Goal: Information Seeking & Learning: Find specific page/section

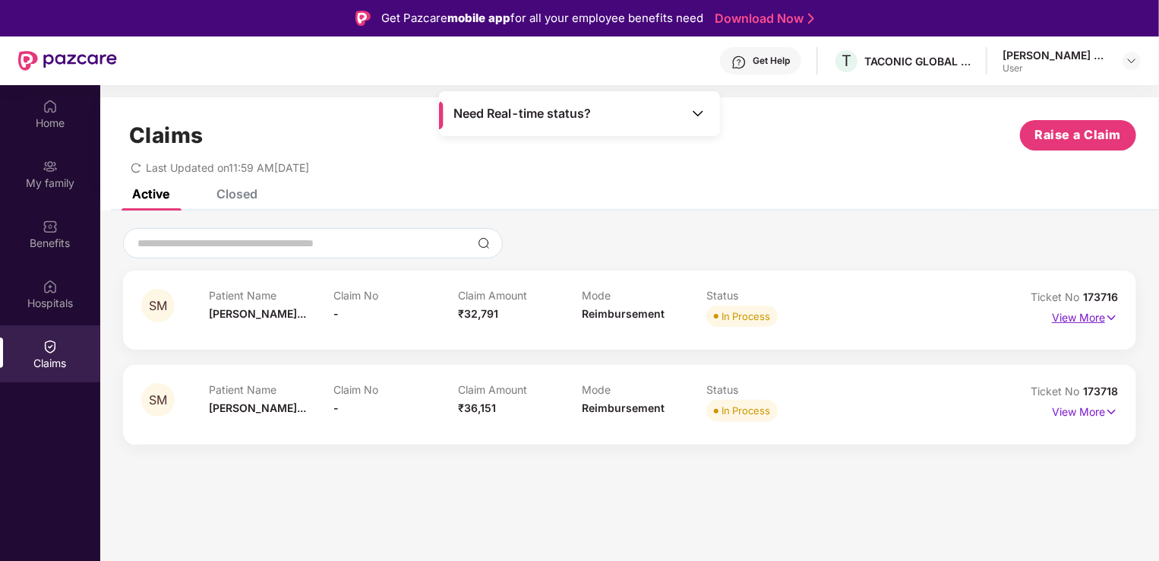
click at [1080, 315] on p "View More" at bounding box center [1085, 315] width 66 height 21
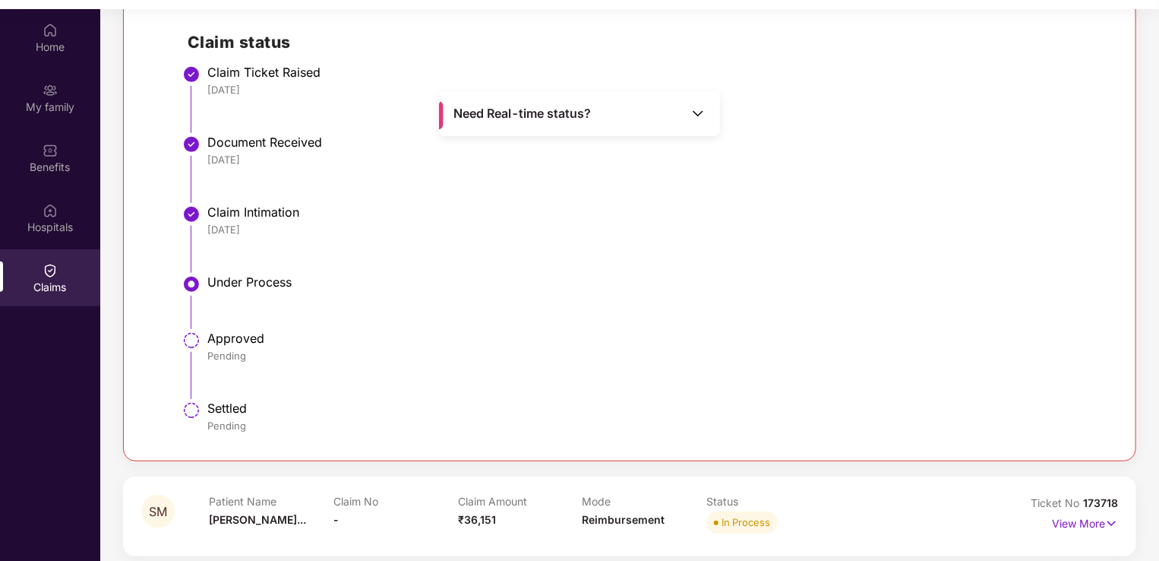
scroll to position [85, 0]
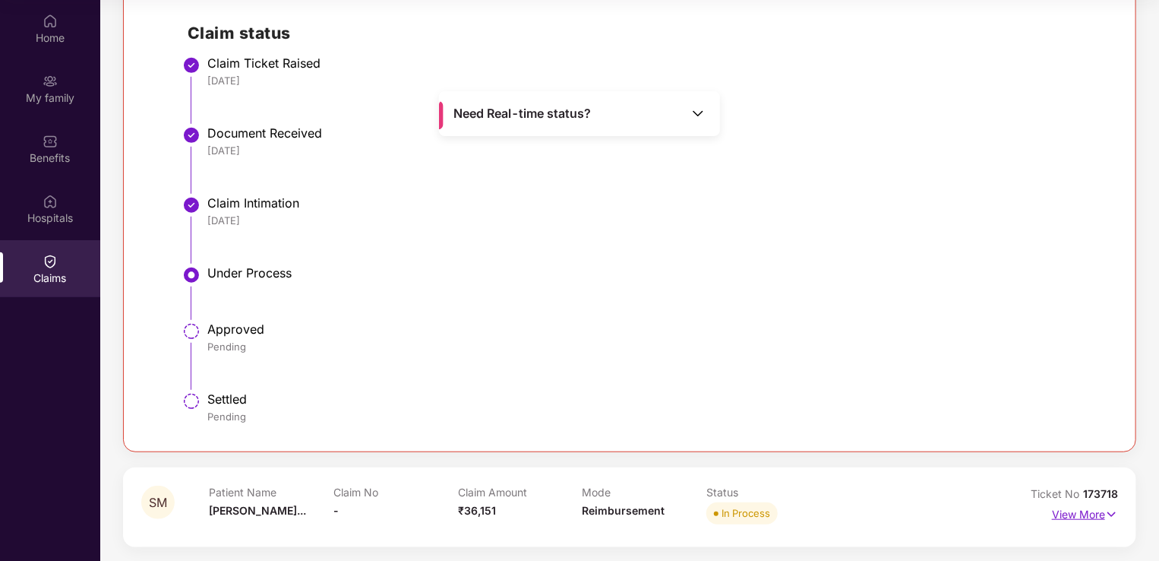
click at [1079, 507] on p "View More" at bounding box center [1085, 512] width 66 height 21
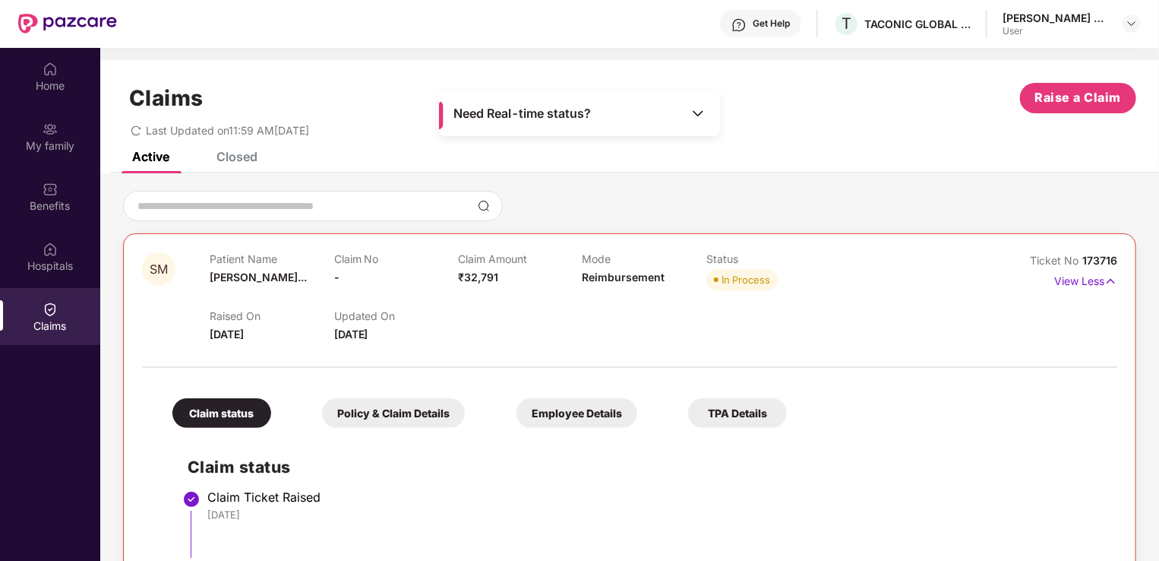
scroll to position [0, 0]
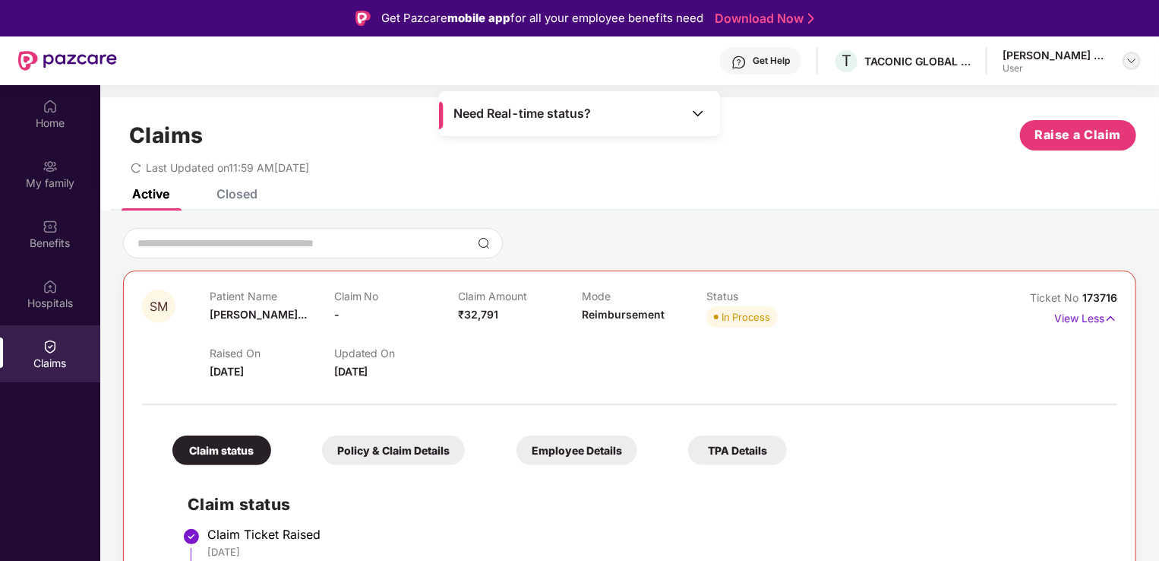
click at [1136, 60] on img at bounding box center [1132, 61] width 12 height 12
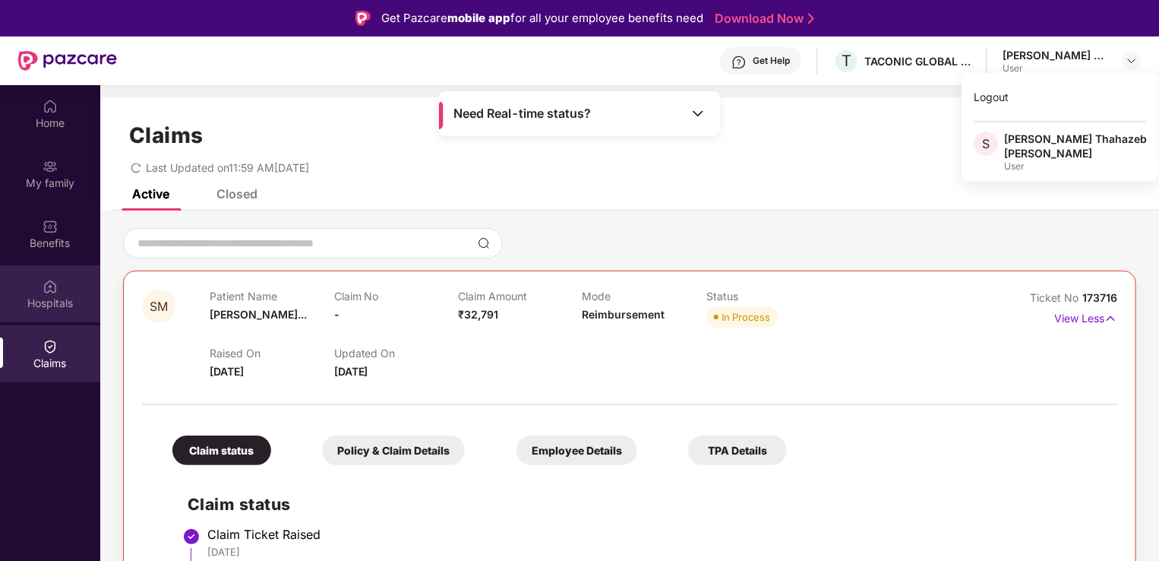
click at [55, 297] on div "Hospitals" at bounding box center [50, 303] width 100 height 15
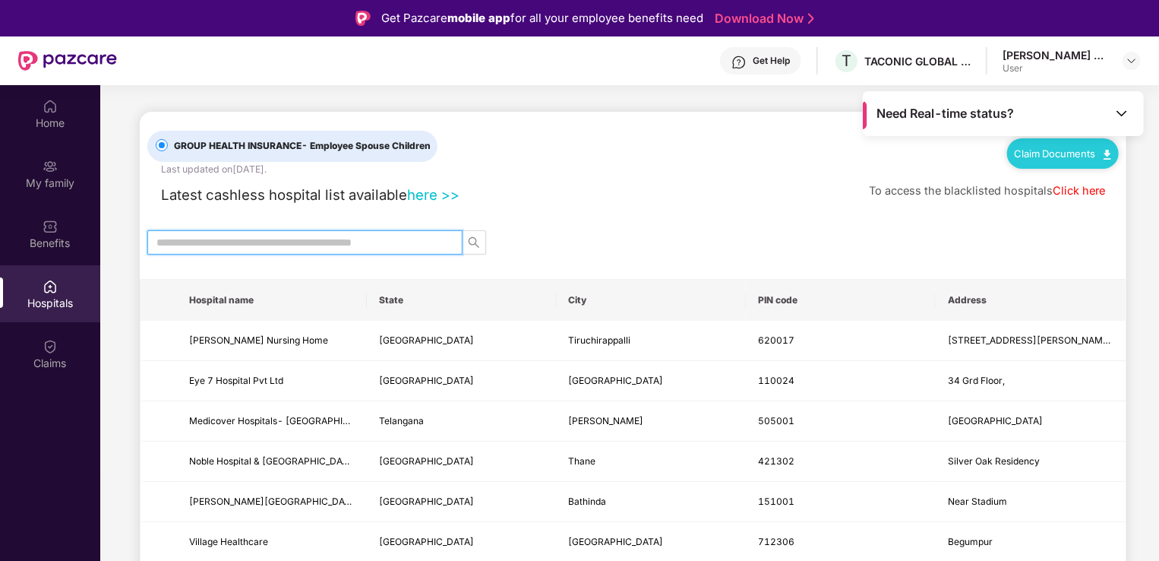
click at [288, 244] on input "text" at bounding box center [298, 242] width 285 height 17
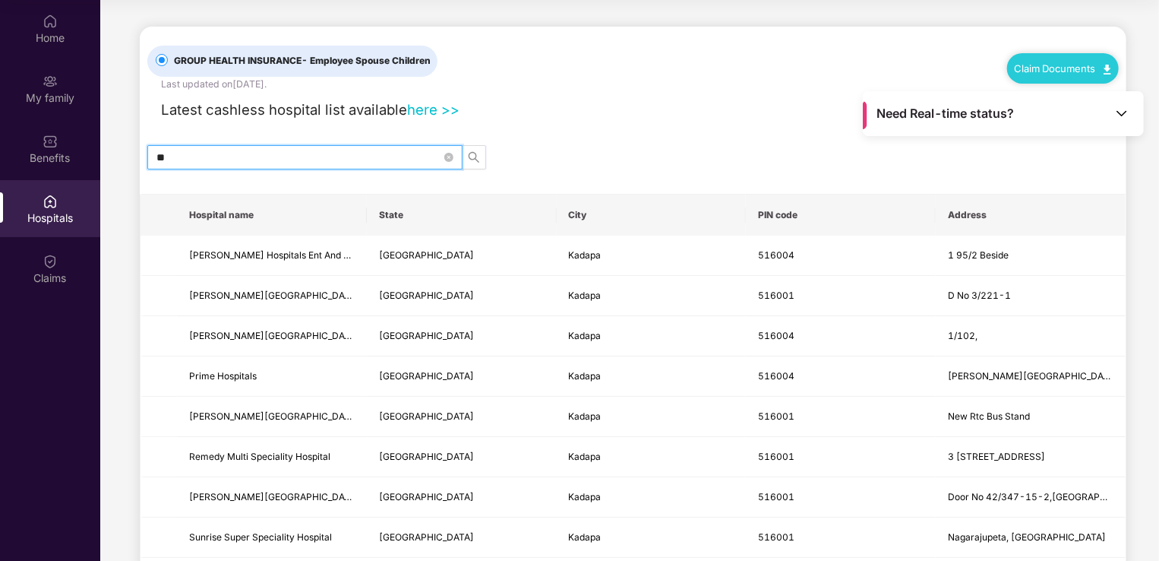
type input "*"
type input "******"
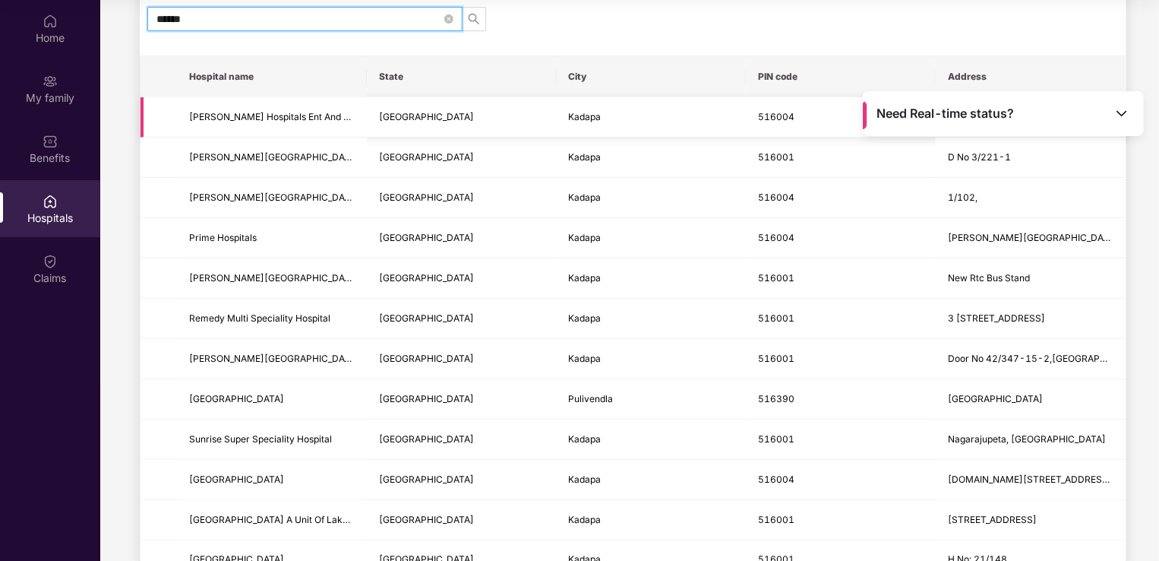
scroll to position [152, 0]
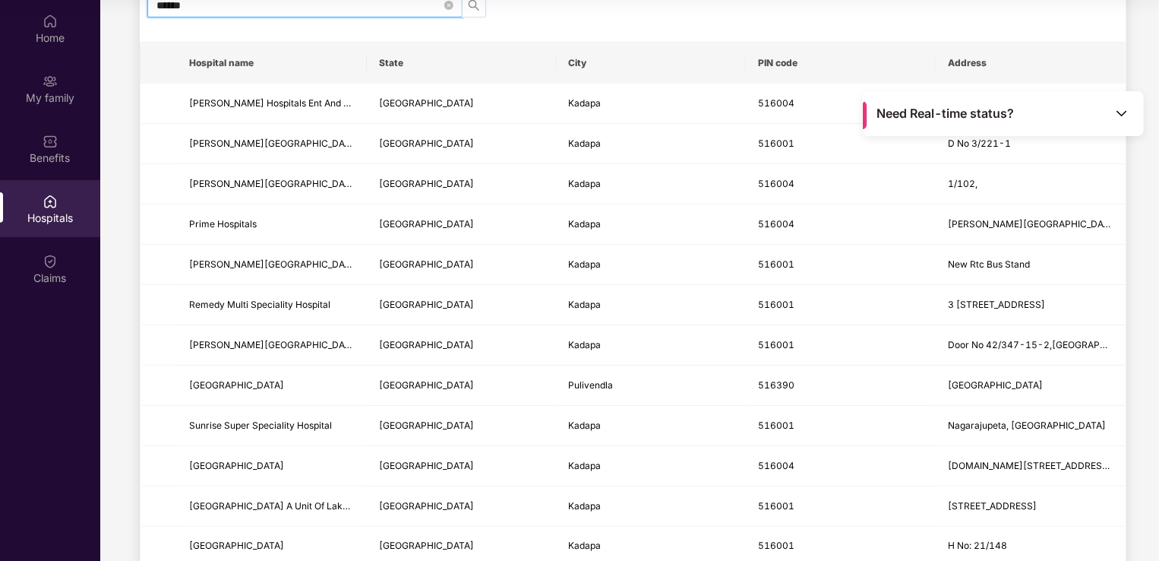
click at [474, 9] on icon "search" at bounding box center [474, 5] width 12 height 12
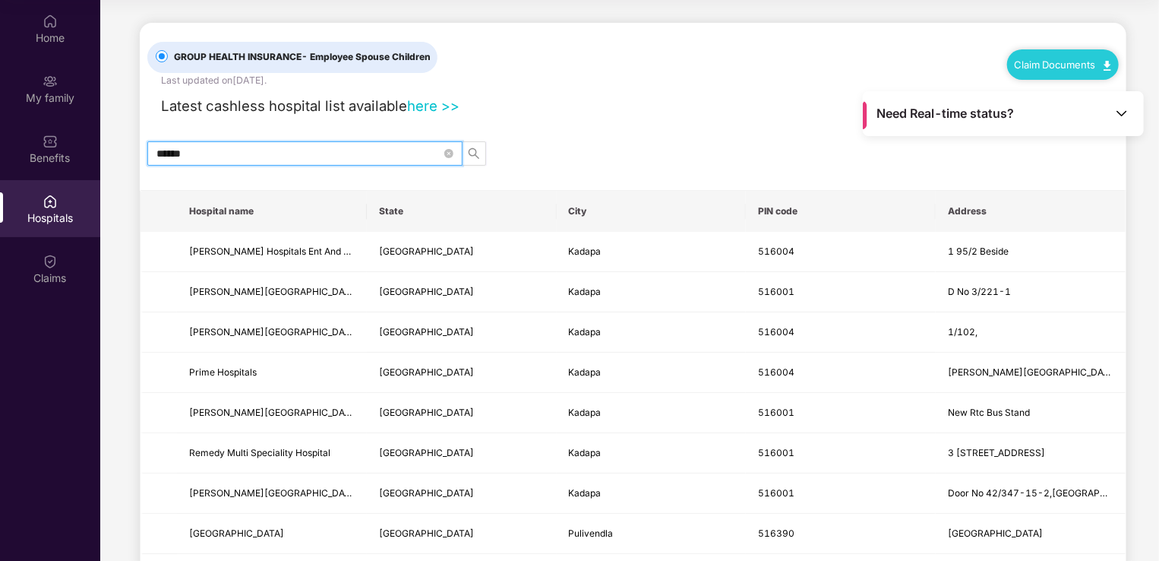
scroll to position [0, 0]
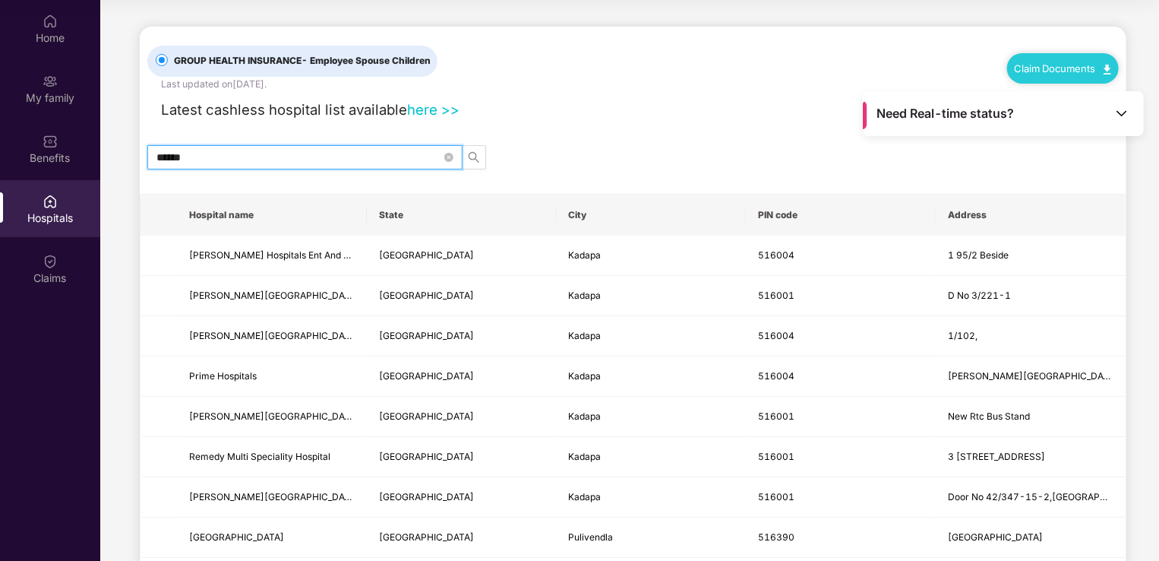
click at [1126, 116] on img at bounding box center [1121, 113] width 15 height 15
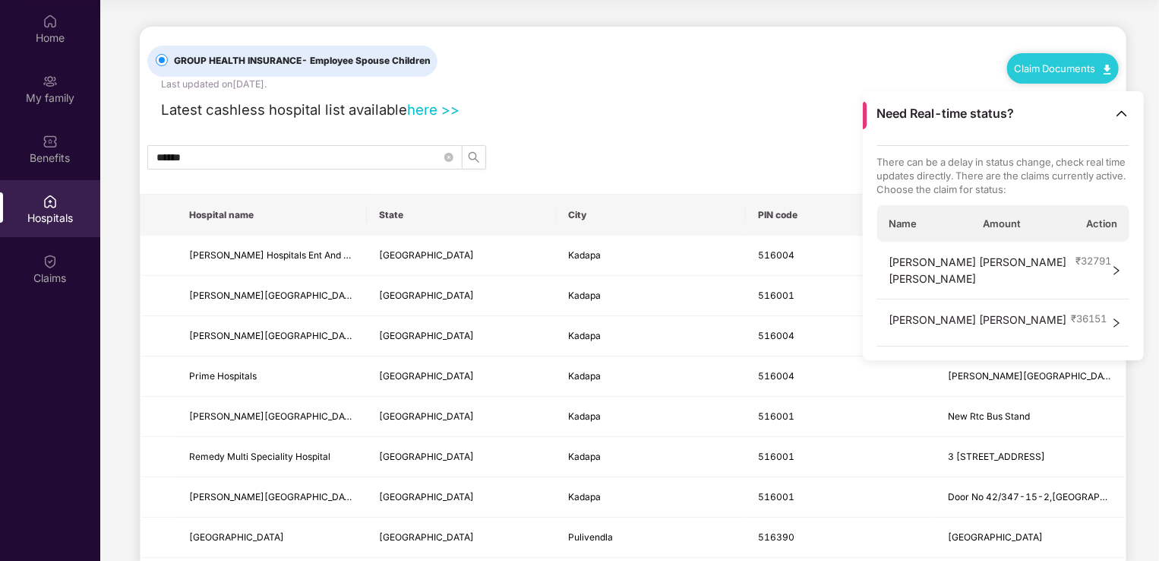
click at [669, 87] on div "GROUP HEALTH INSURANCE - Employee Spouse Children Last updated on [DATE] . Clai…" at bounding box center [633, 59] width 972 height 65
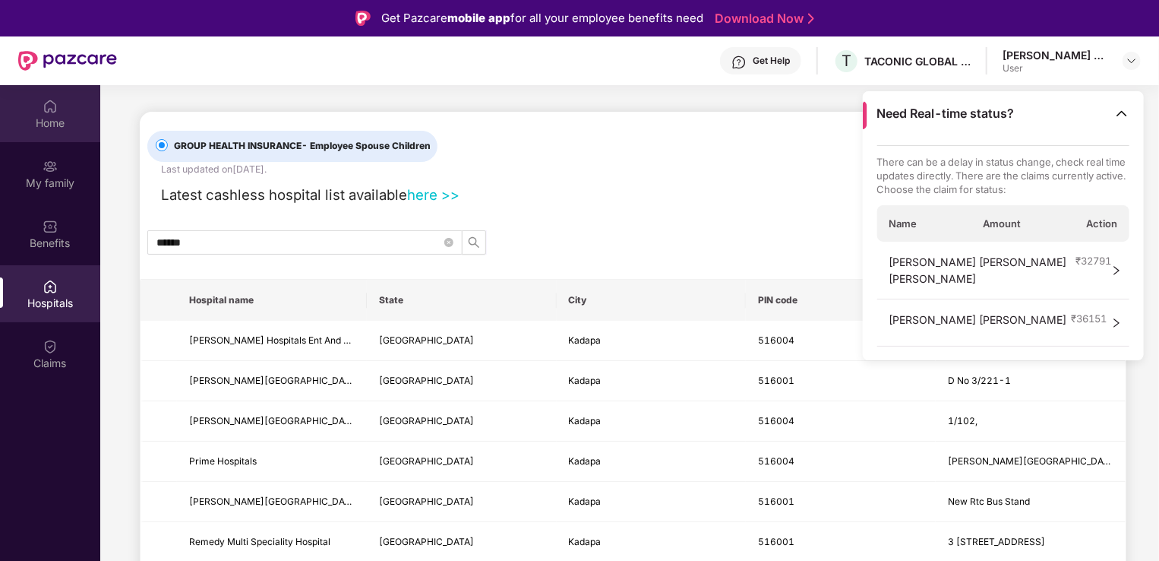
click at [53, 124] on div "Home" at bounding box center [50, 122] width 100 height 15
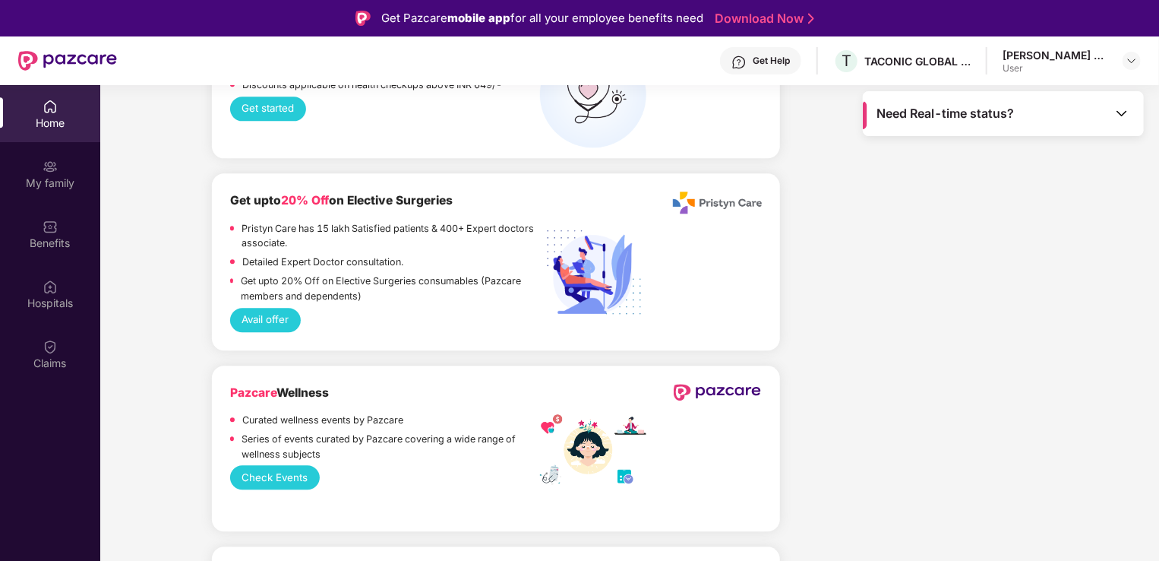
scroll to position [2051, 0]
